Goal: Task Accomplishment & Management: Manage account settings

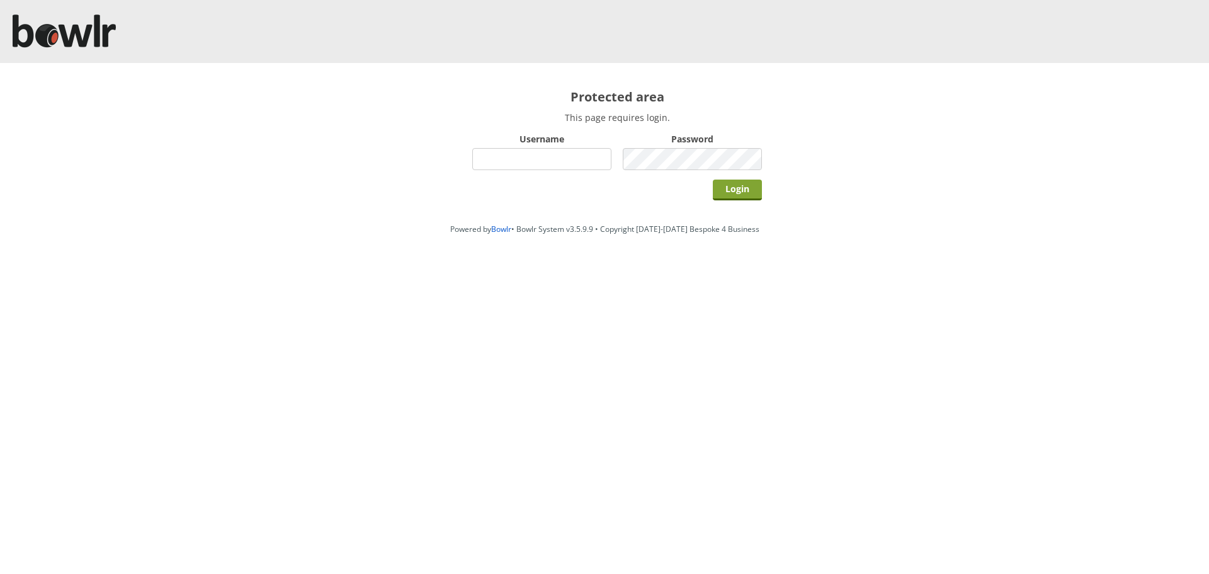
type input "hornseaindoorbowlsclub"
click at [738, 187] on input "Login" at bounding box center [737, 189] width 49 height 21
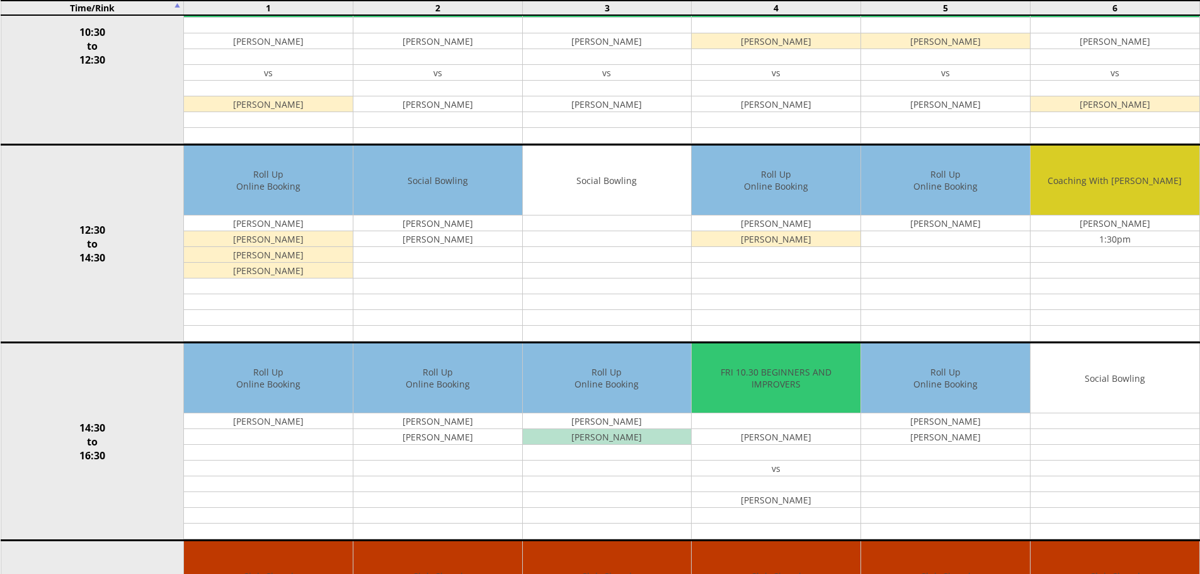
scroll to position [445, 0]
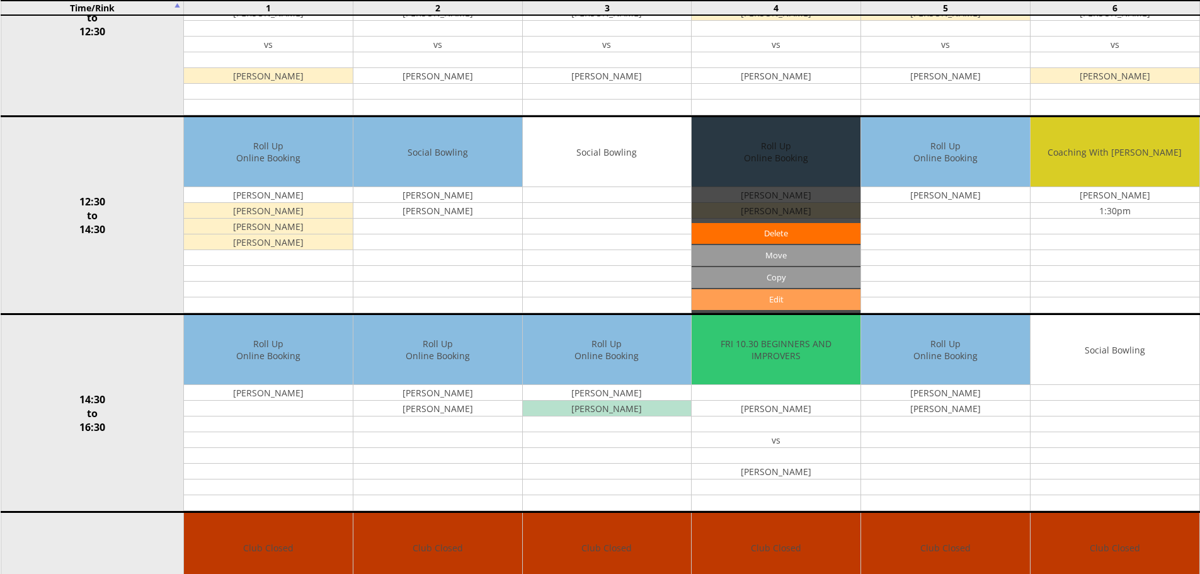
click at [761, 297] on link "Edit" at bounding box center [775, 299] width 169 height 21
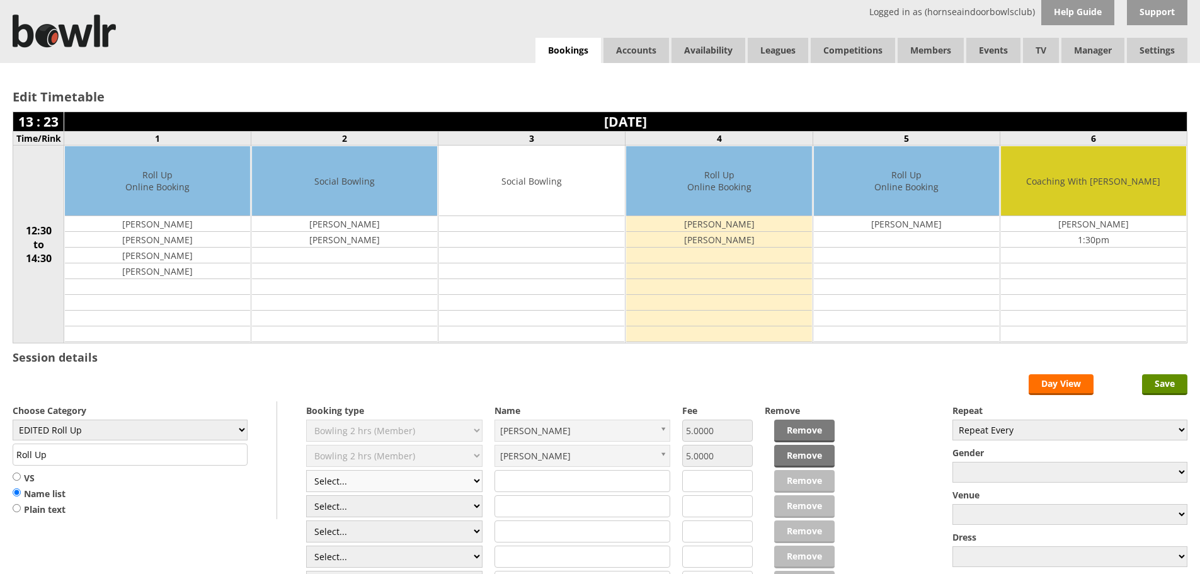
click at [394, 476] on select "Select... Club Competition (Member) Club Competition (Visitor) National (Member…" at bounding box center [394, 481] width 176 height 22
select select "1_54"
click at [306, 470] on select "Select... Club Competition (Member) Club Competition (Visitor) National (Member…" at bounding box center [394, 481] width 176 height 22
type input "EDITED Roll Up"
type input "3.0000"
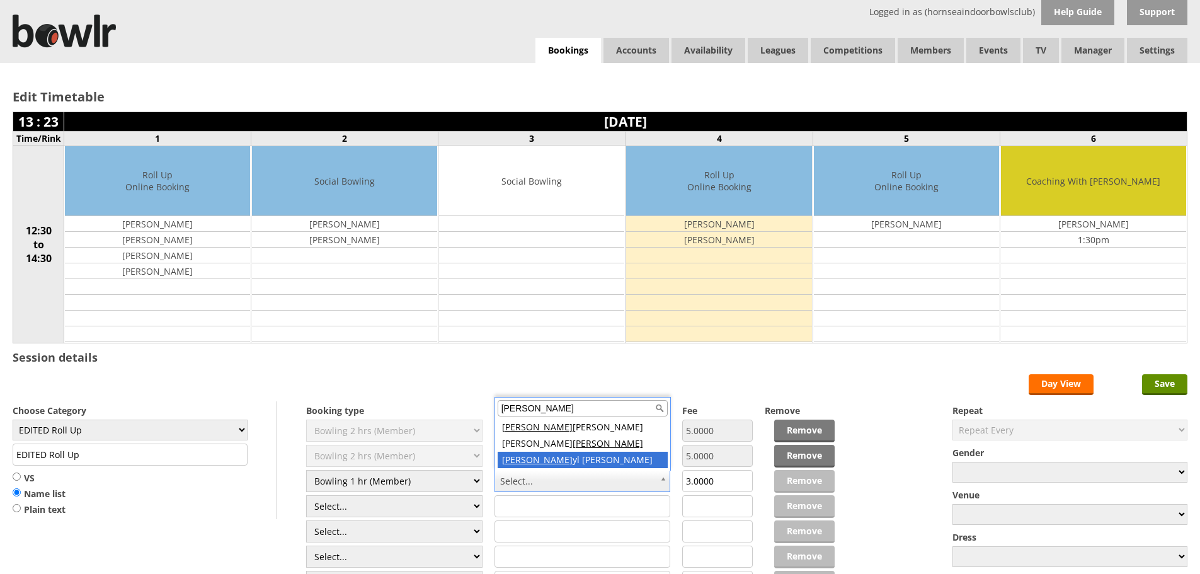
type input "cher"
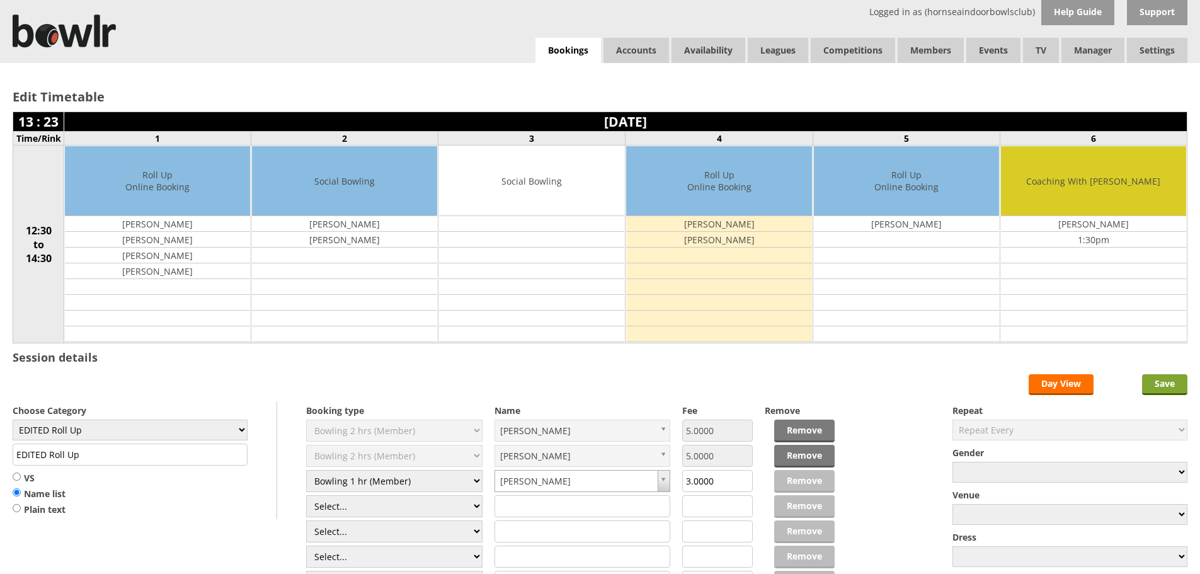
click at [1173, 382] on input "Save" at bounding box center [1164, 384] width 45 height 21
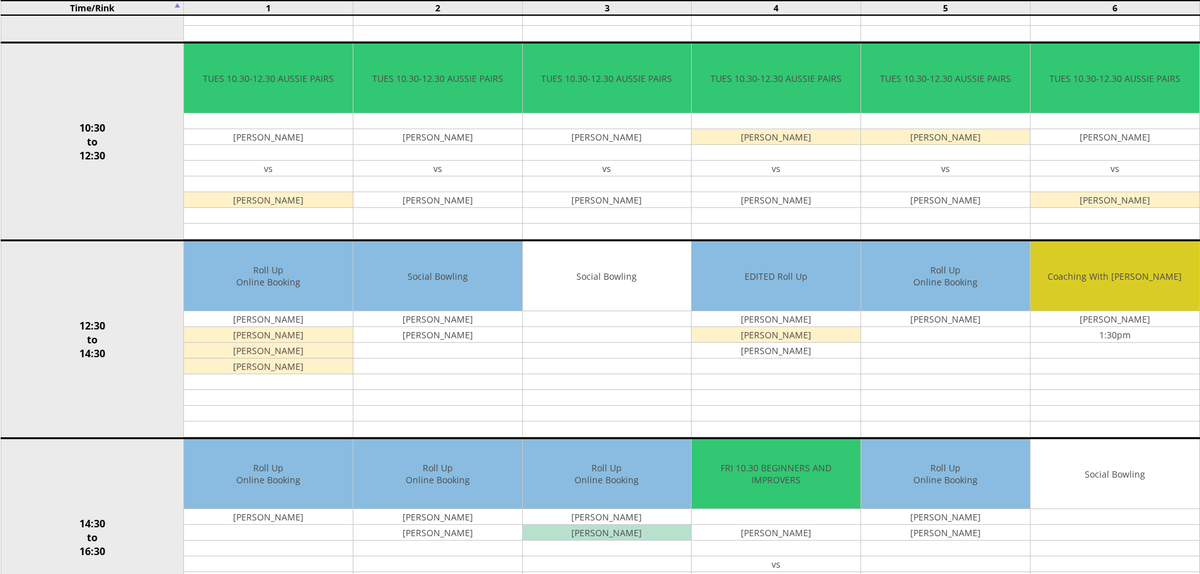
scroll to position [336, 0]
